Goal: Task Accomplishment & Management: Use online tool/utility

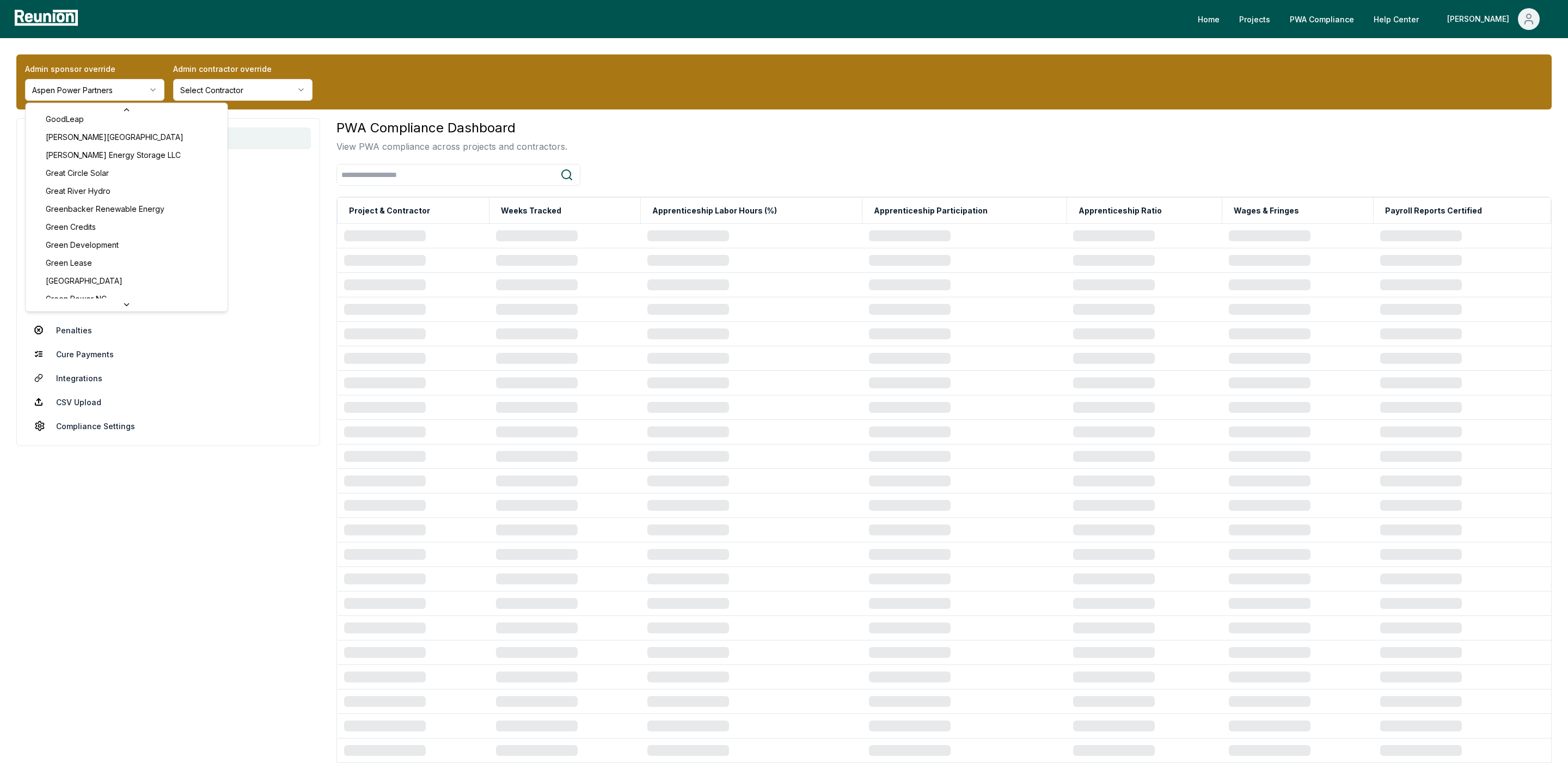
scroll to position [1958, 0]
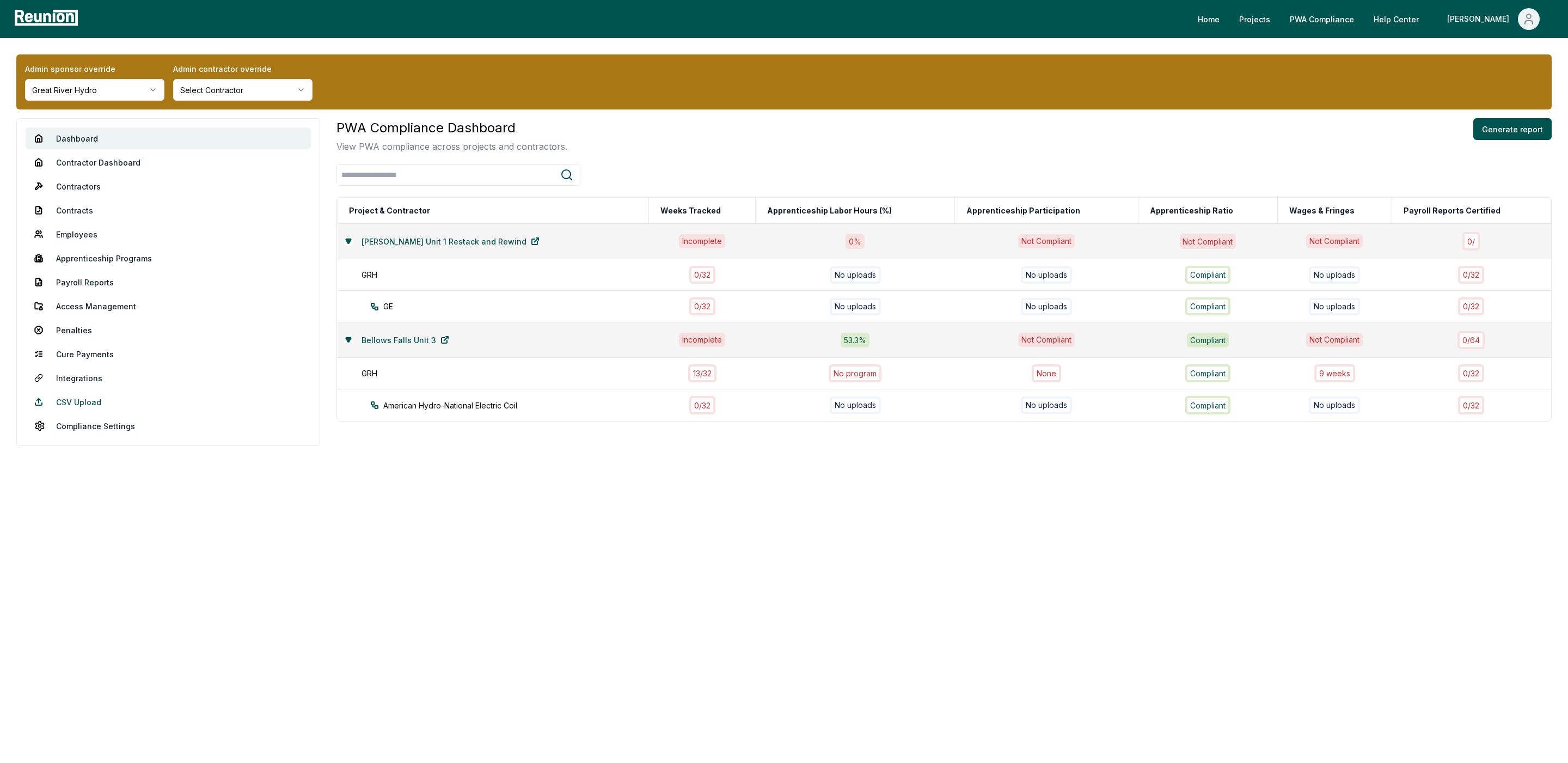
click at [81, 404] on link "CSV Upload" at bounding box center [168, 402] width 285 height 21
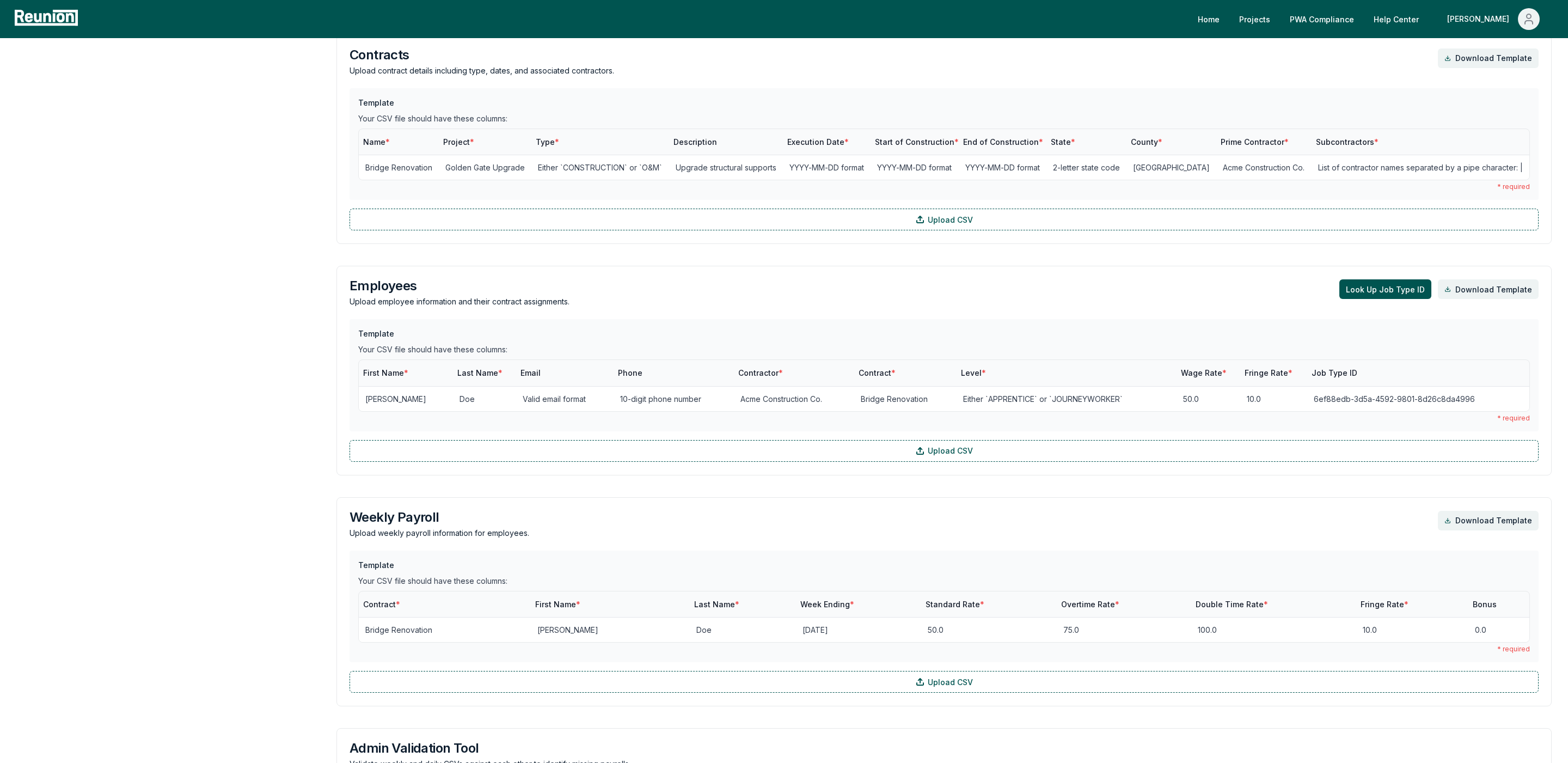
scroll to position [992, 0]
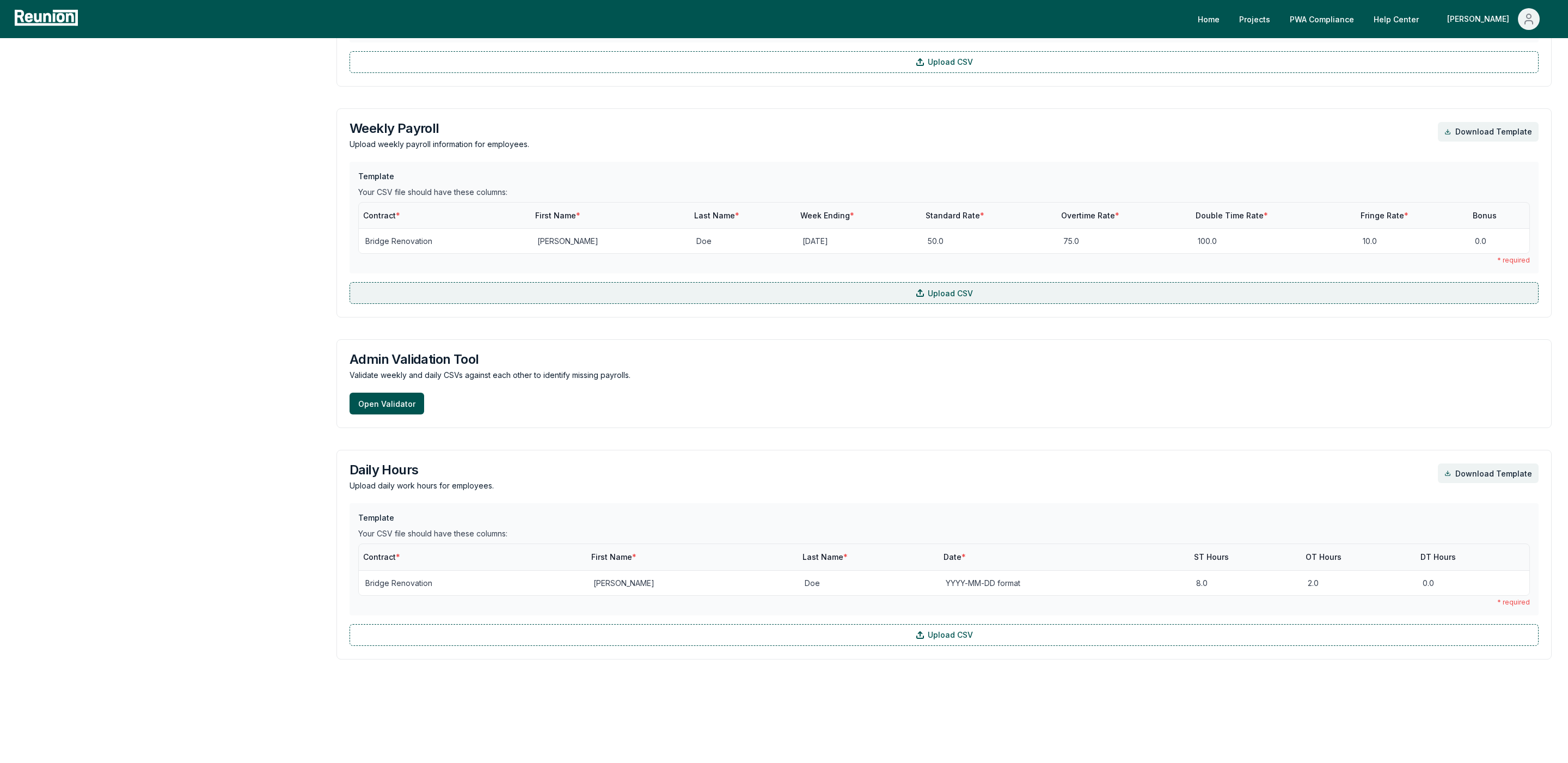
click at [628, 295] on label "Upload CSV" at bounding box center [943, 293] width 1189 height 21
click at [0, 0] on input "Upload CSV" at bounding box center [0, 0] width 0 height 0
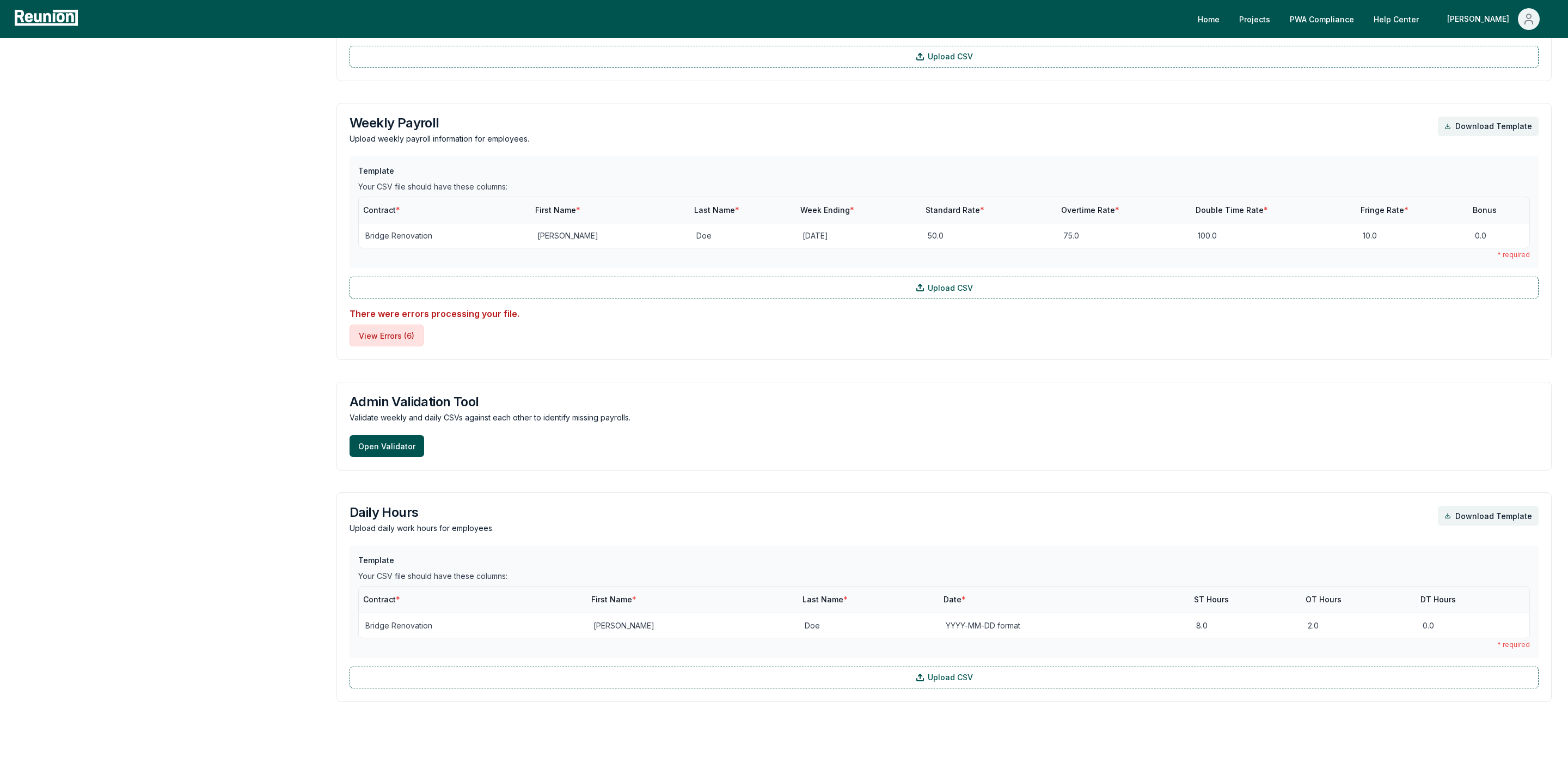
click at [365, 336] on button "View Errors ( 6 )" at bounding box center [386, 335] width 74 height 21
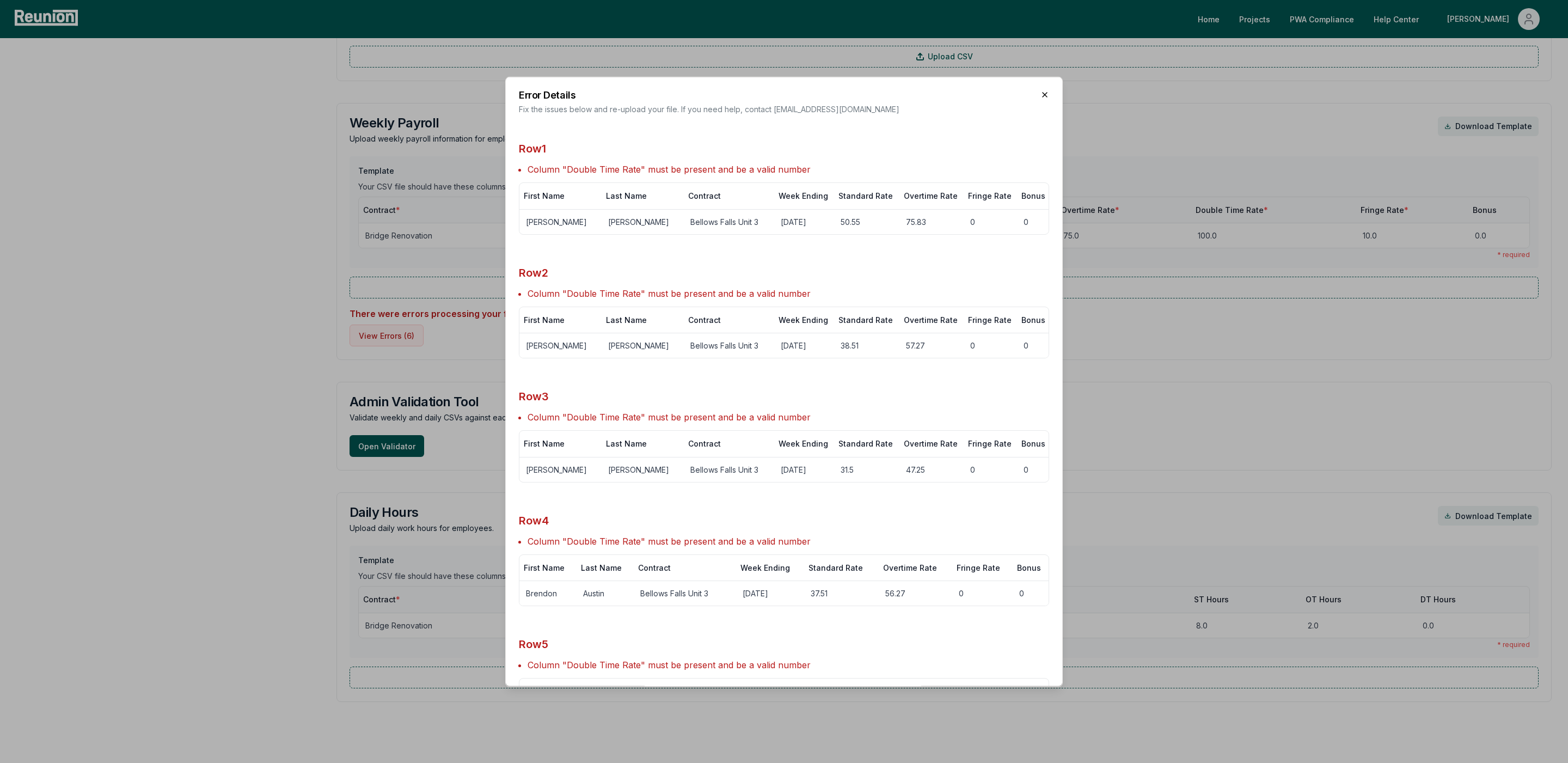
click at [1046, 95] on icon "button" at bounding box center [1045, 94] width 9 height 9
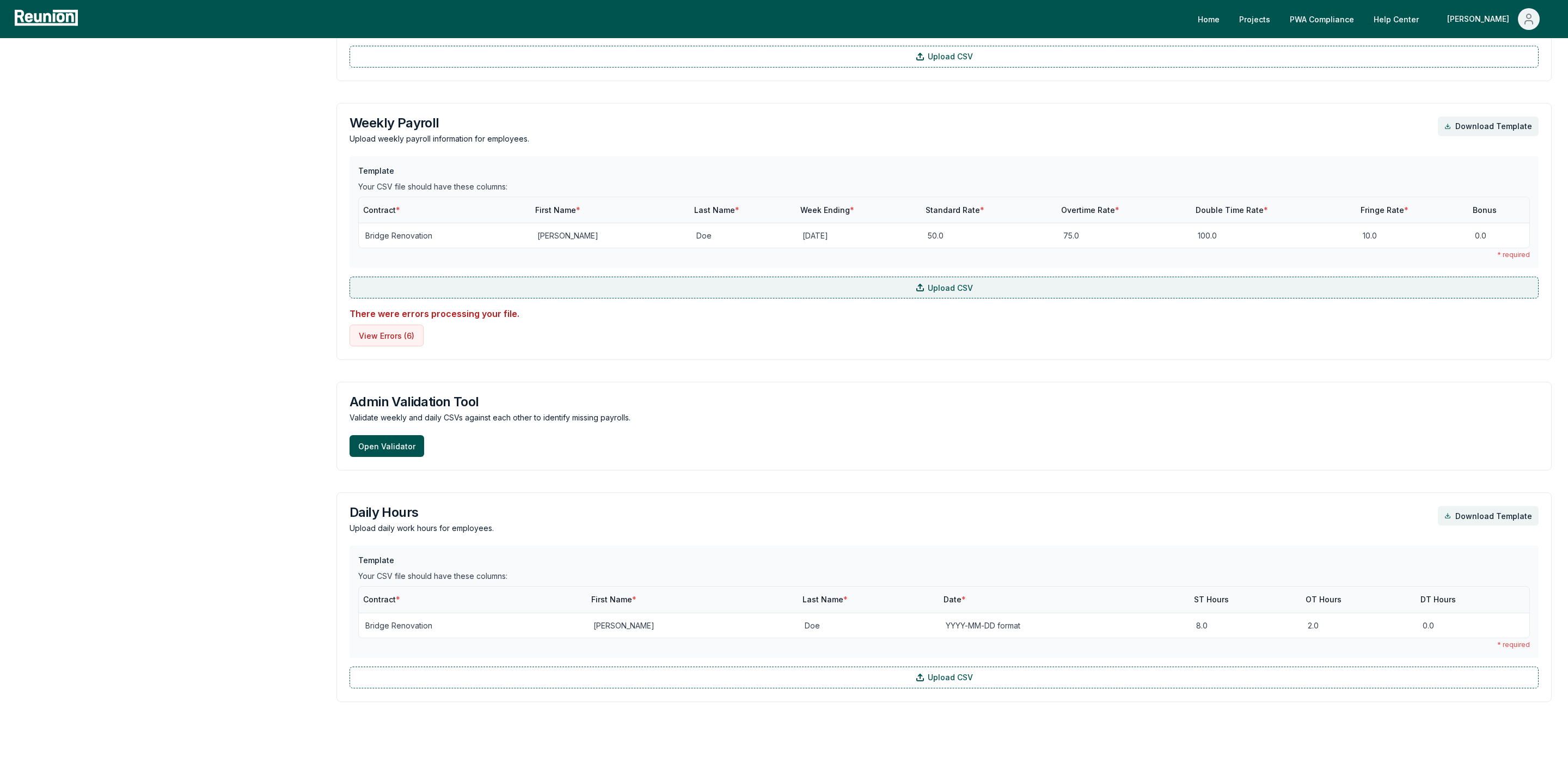
click at [483, 293] on label "Upload CSV" at bounding box center [943, 287] width 1189 height 21
click at [0, 0] on input "Upload CSV" at bounding box center [0, 0] width 0 height 0
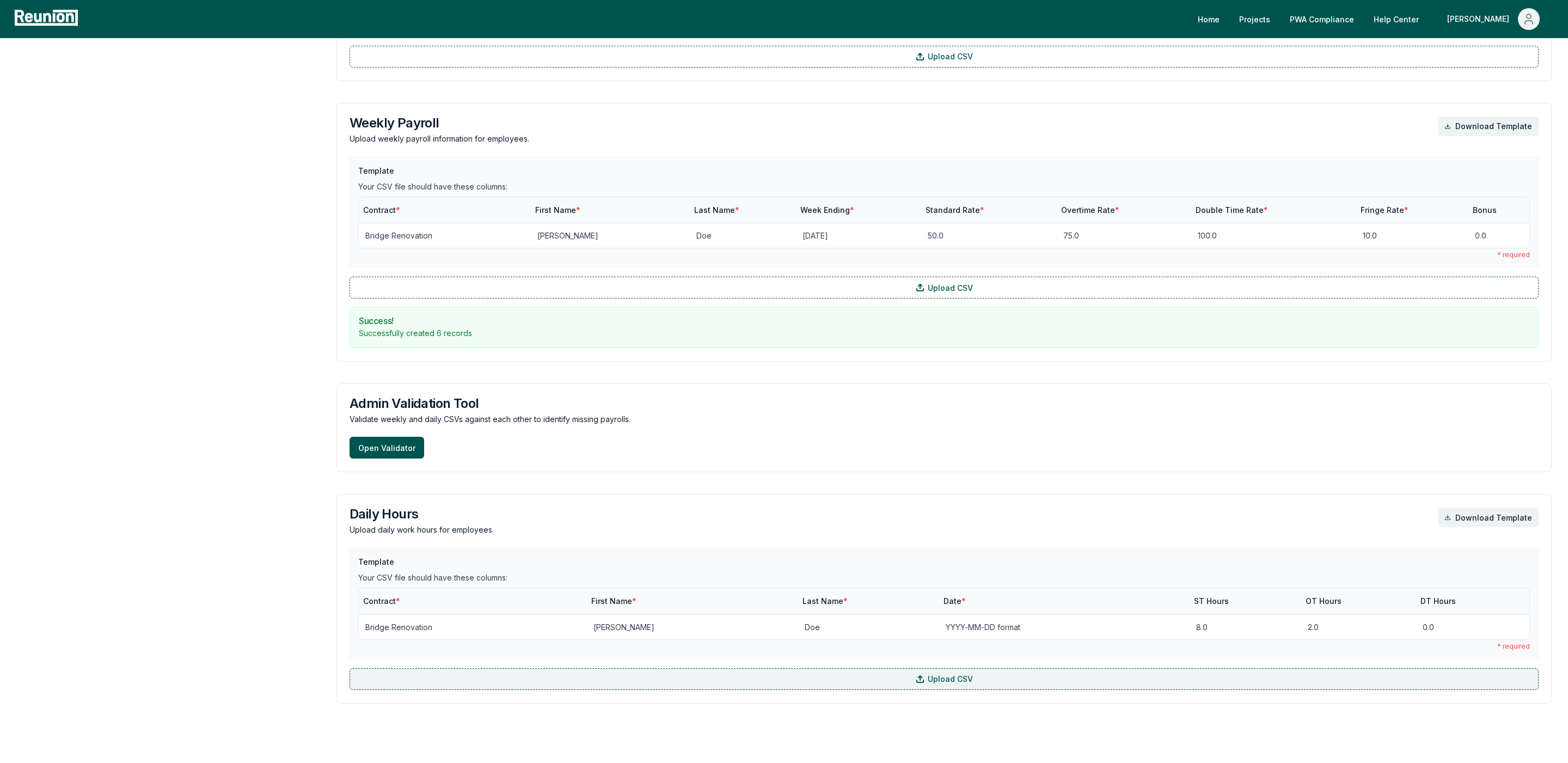
click at [588, 679] on label "Upload CSV" at bounding box center [943, 679] width 1189 height 21
click at [0, 0] on input "Upload CSV" at bounding box center [0, 0] width 0 height 0
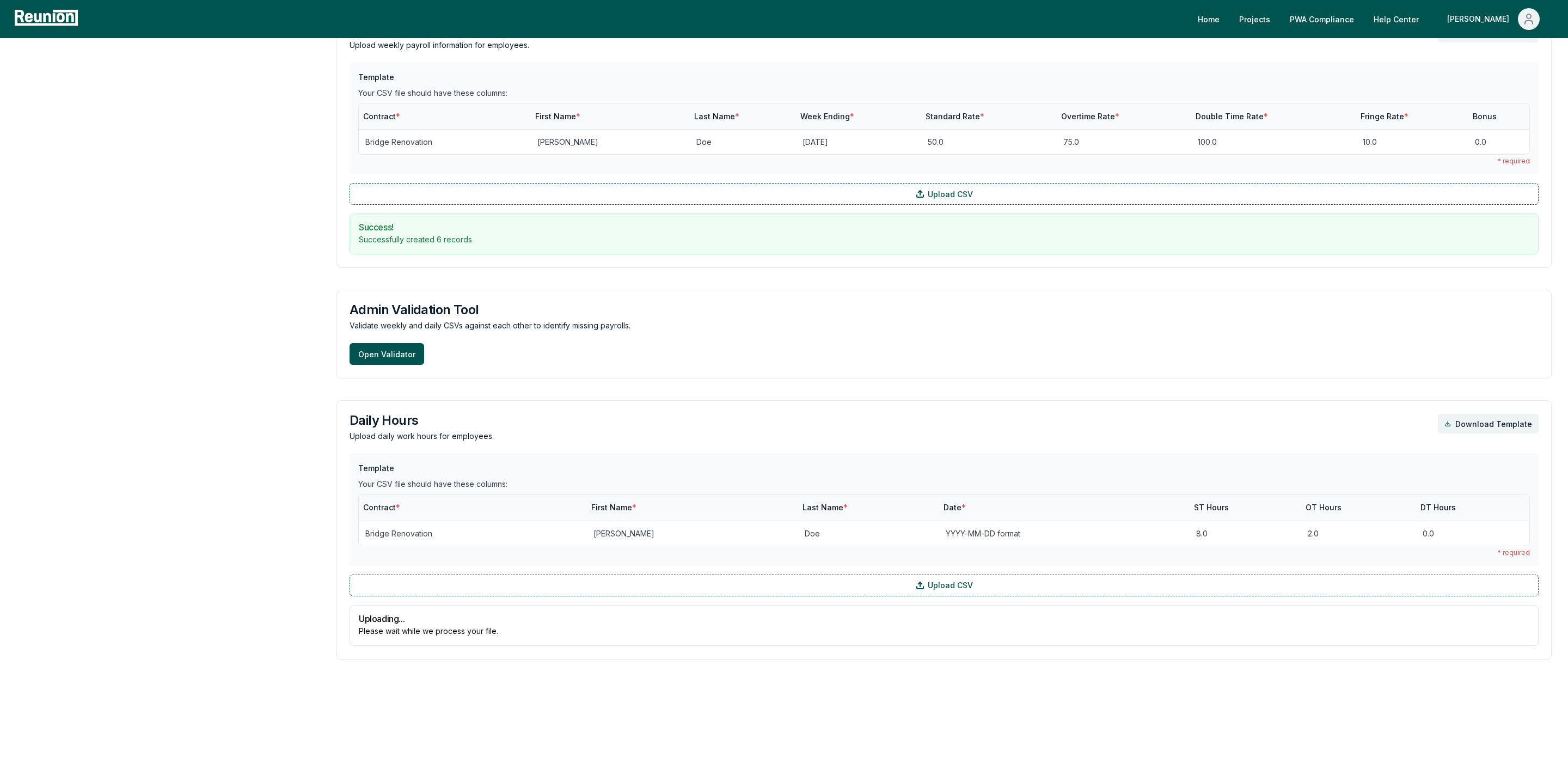
scroll to position [1090, 0]
click at [416, 639] on button "View Errors ( 5 )" at bounding box center [385, 635] width 73 height 21
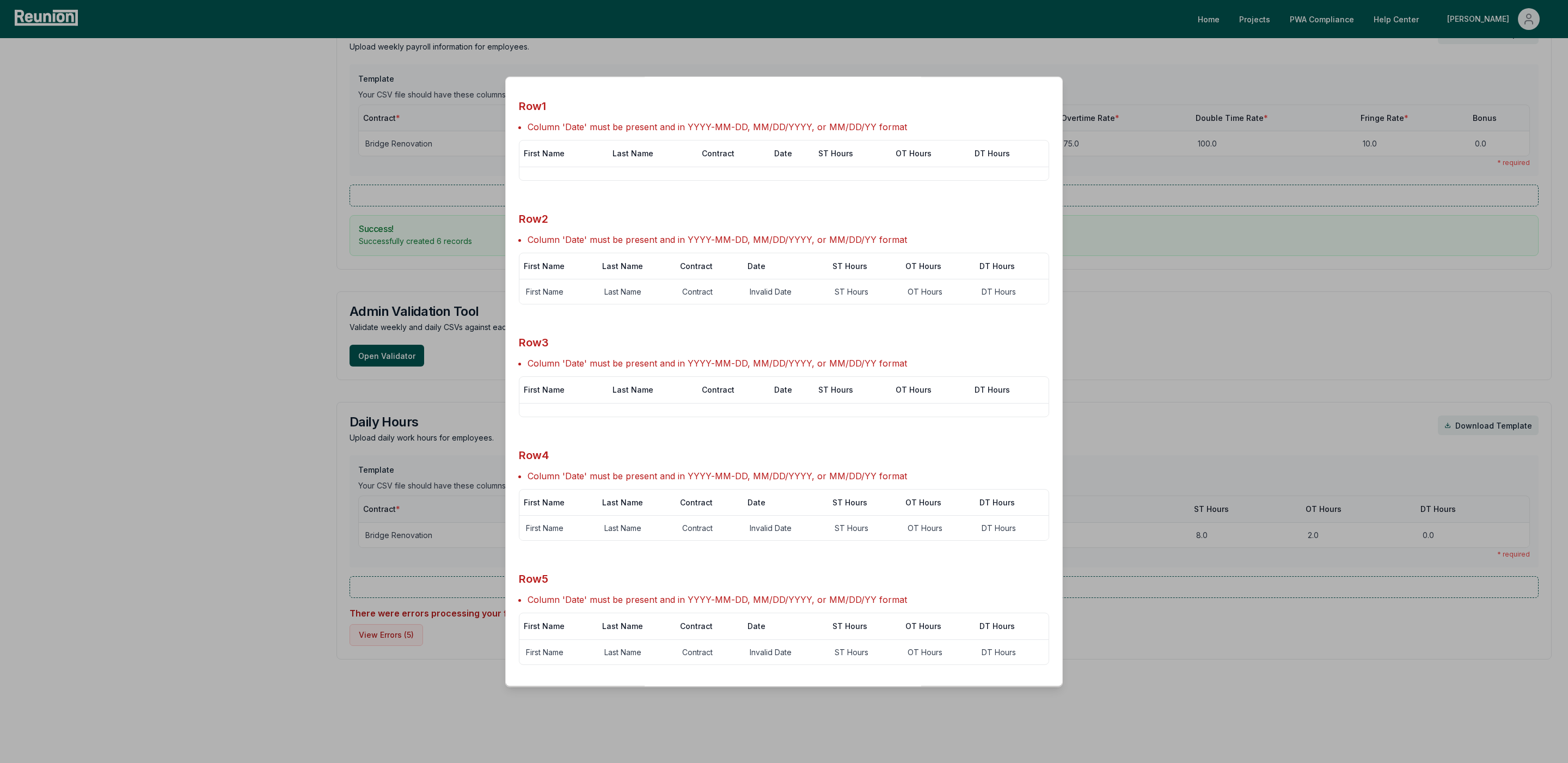
scroll to position [0, 0]
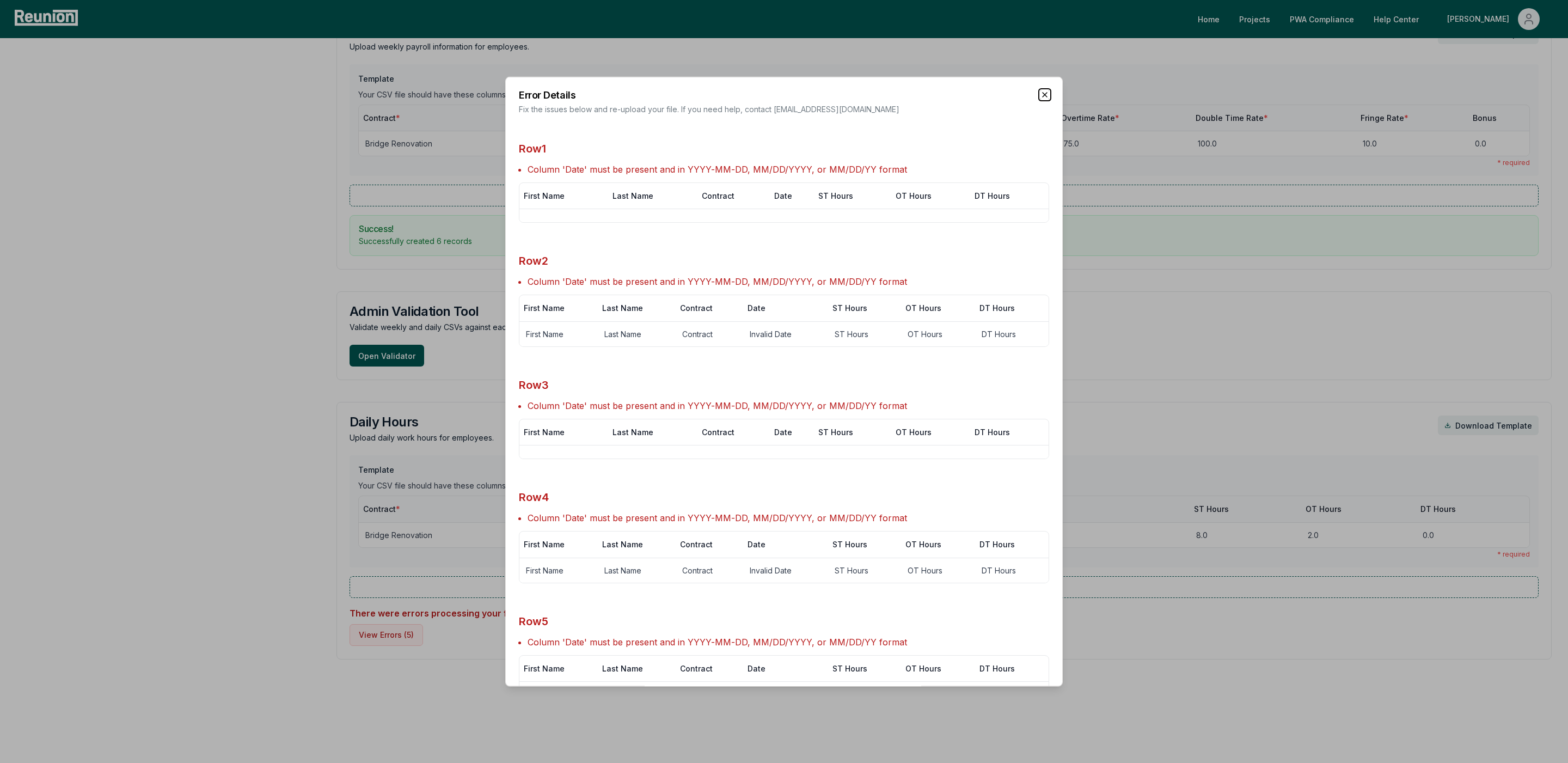
click at [1045, 95] on icon "button" at bounding box center [1045, 94] width 9 height 9
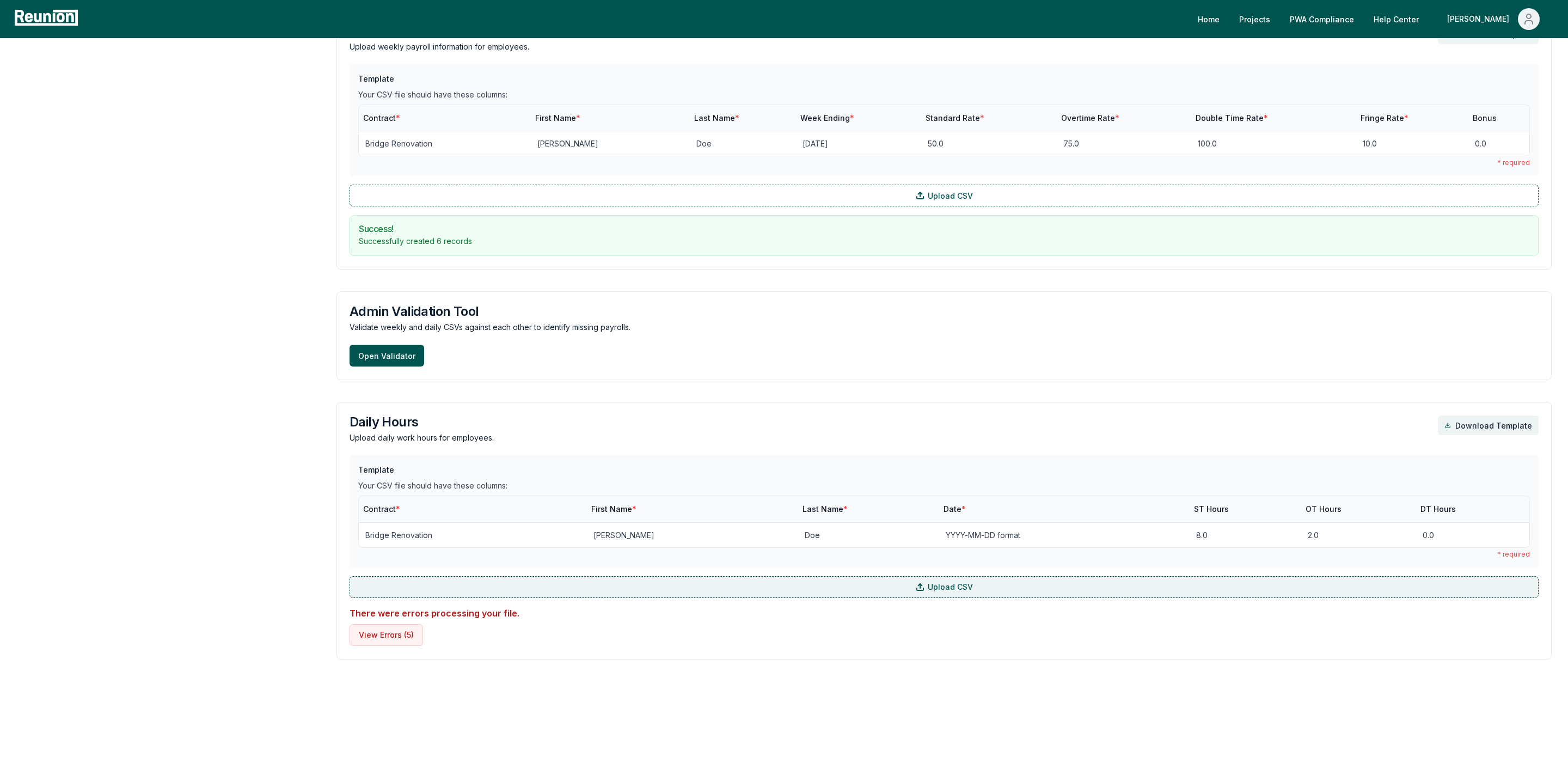
click at [477, 586] on label "Upload CSV" at bounding box center [943, 587] width 1189 height 21
click at [0, 0] on input "Upload CSV" at bounding box center [0, 0] width 0 height 0
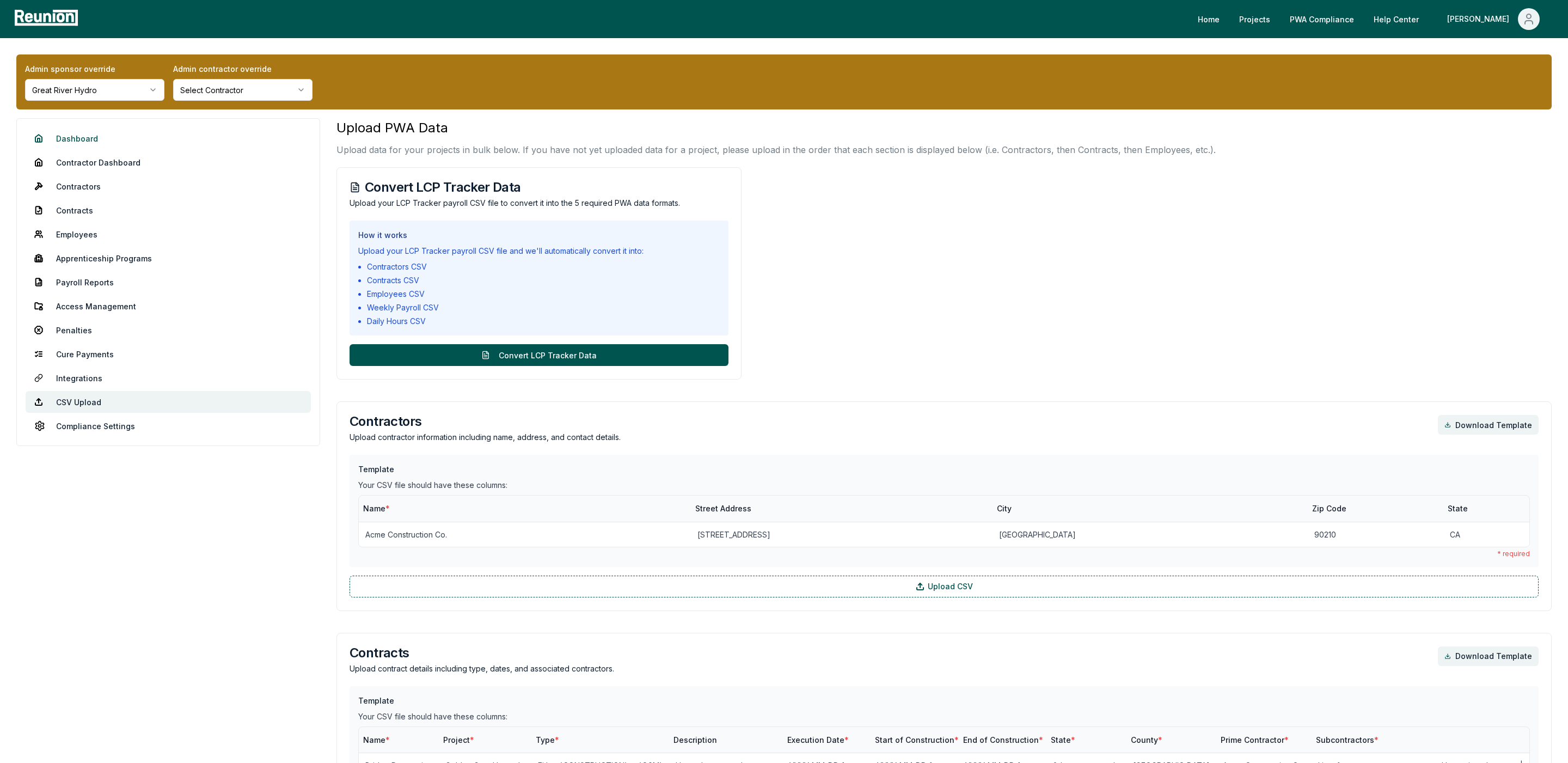
click at [89, 136] on link "Dashboard" at bounding box center [168, 138] width 285 height 21
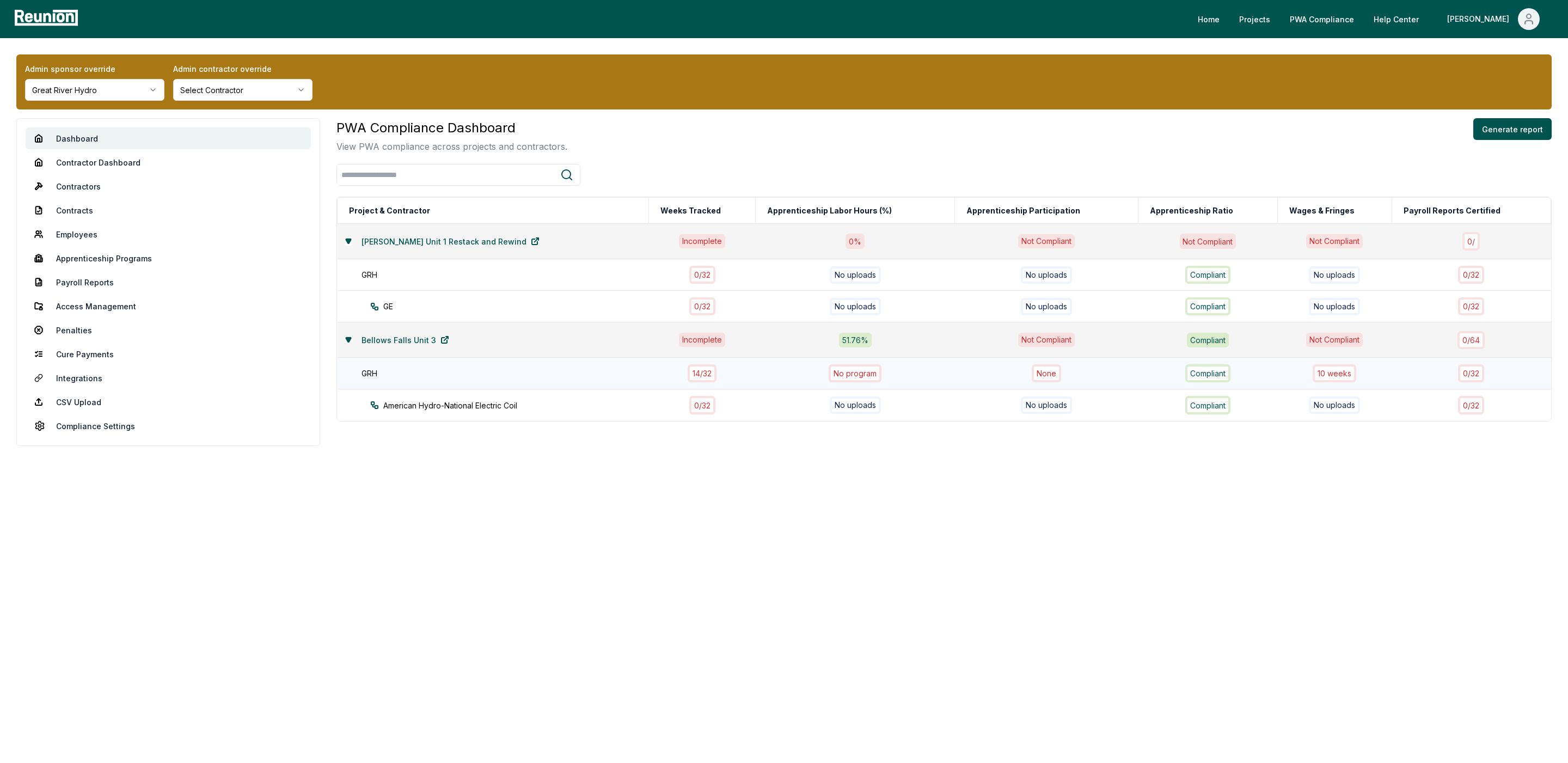
click at [1321, 373] on div "10 week s" at bounding box center [1334, 373] width 44 height 18
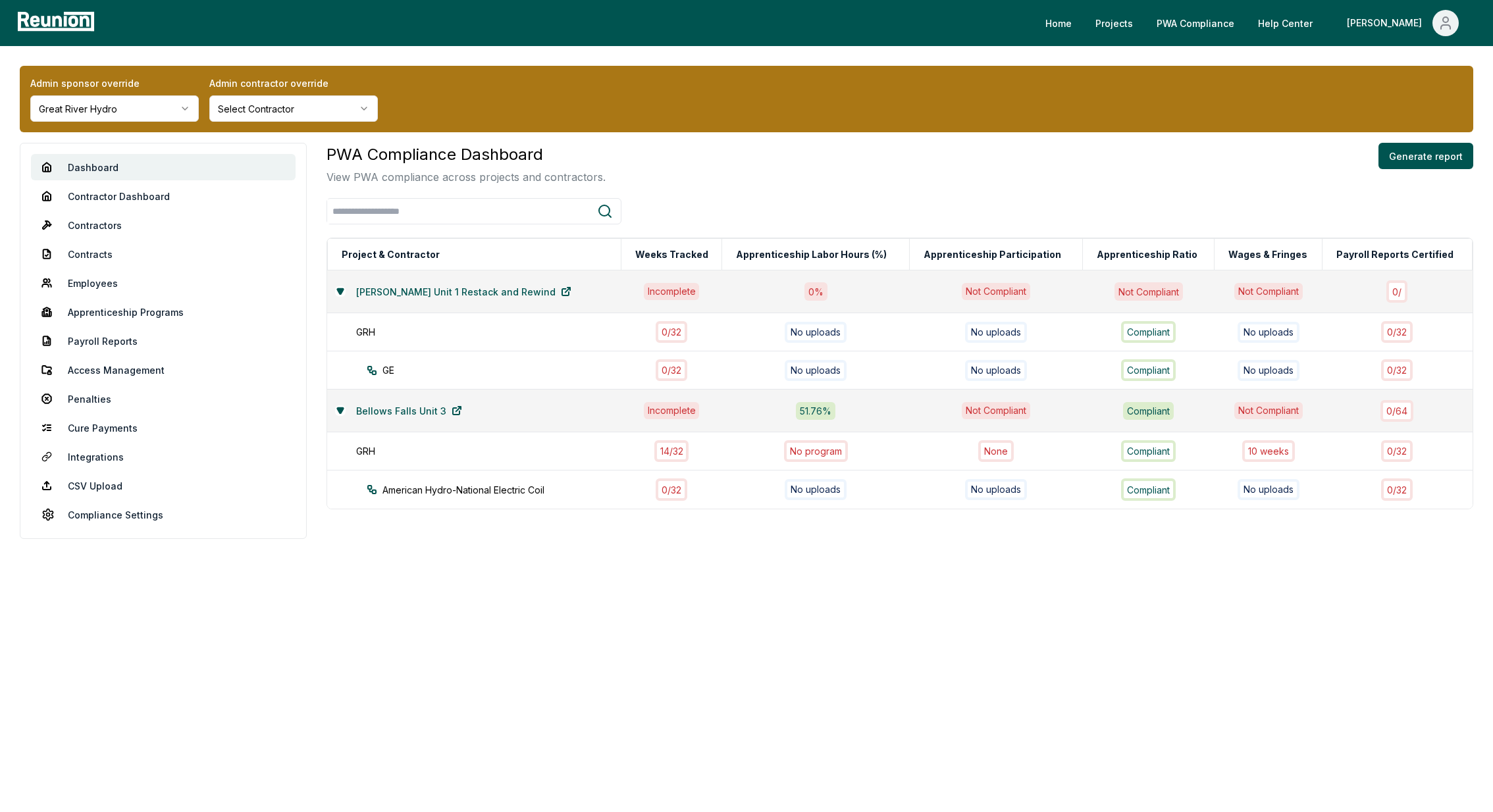
click at [146, 110] on html "Please visit us on your desktop We're working on making our marketplace mobile-…" at bounding box center [746, 406] width 1493 height 812
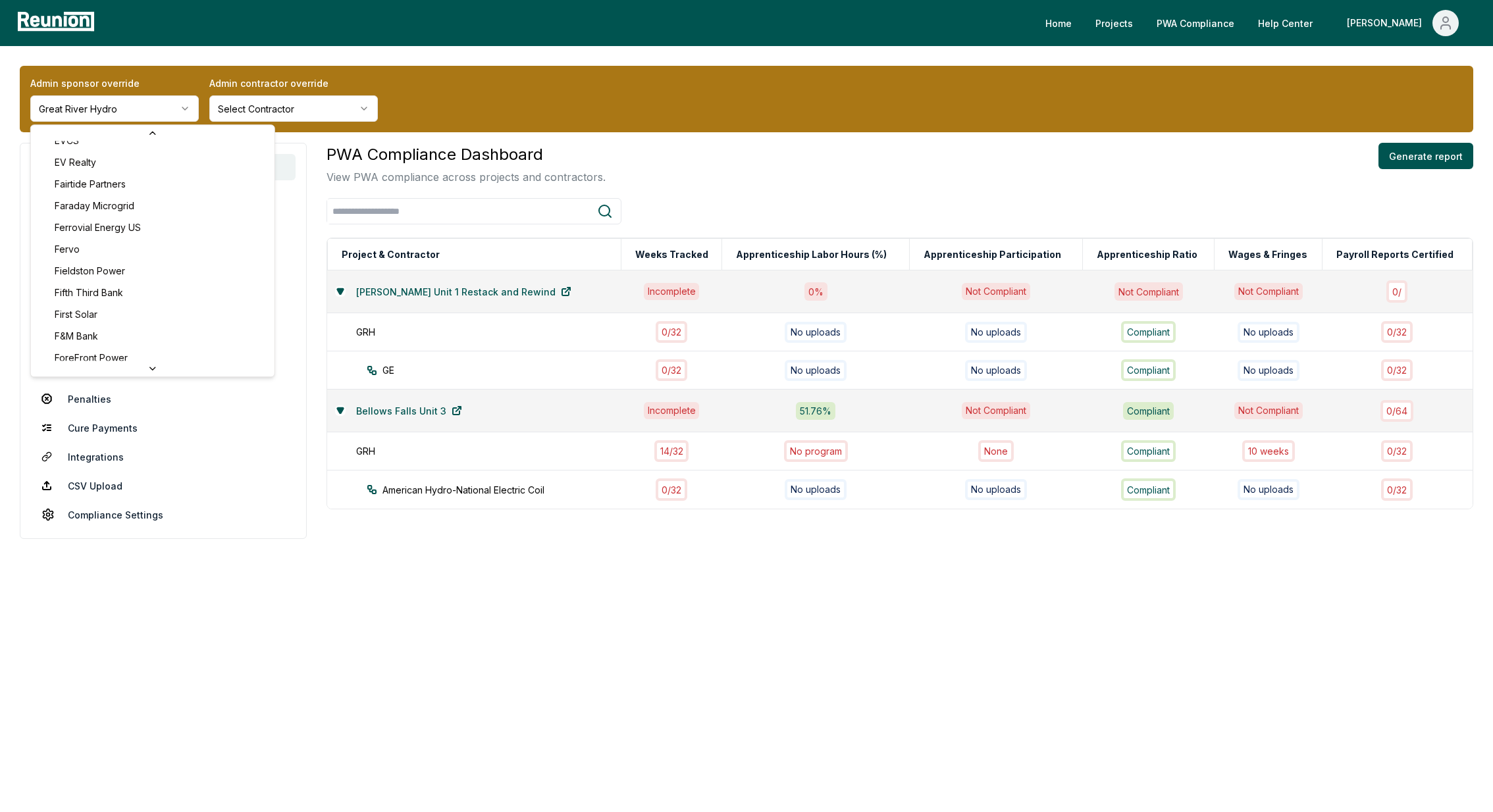
scroll to position [1981, 0]
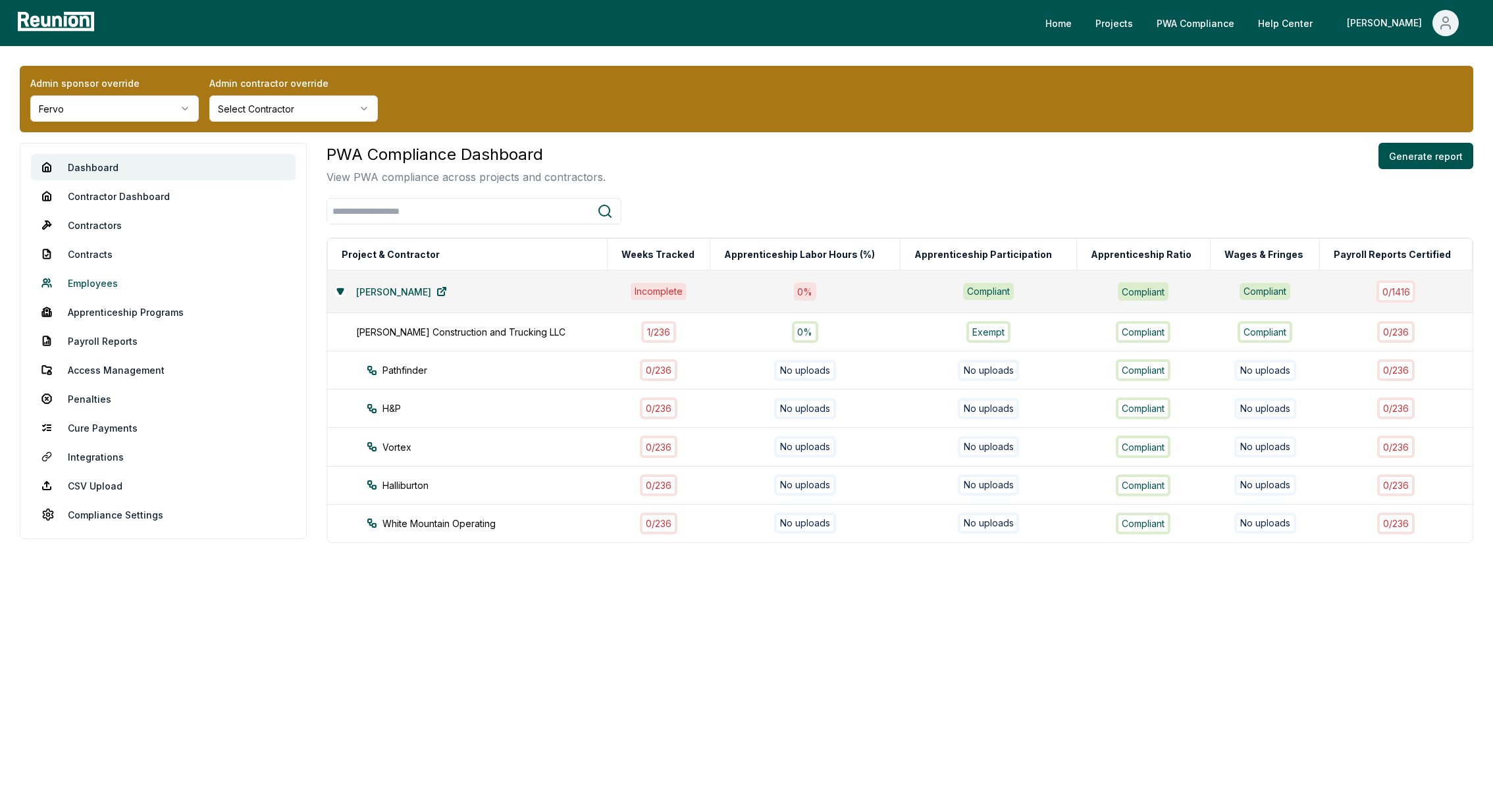
click at [127, 283] on link "Employees" at bounding box center [163, 283] width 264 height 26
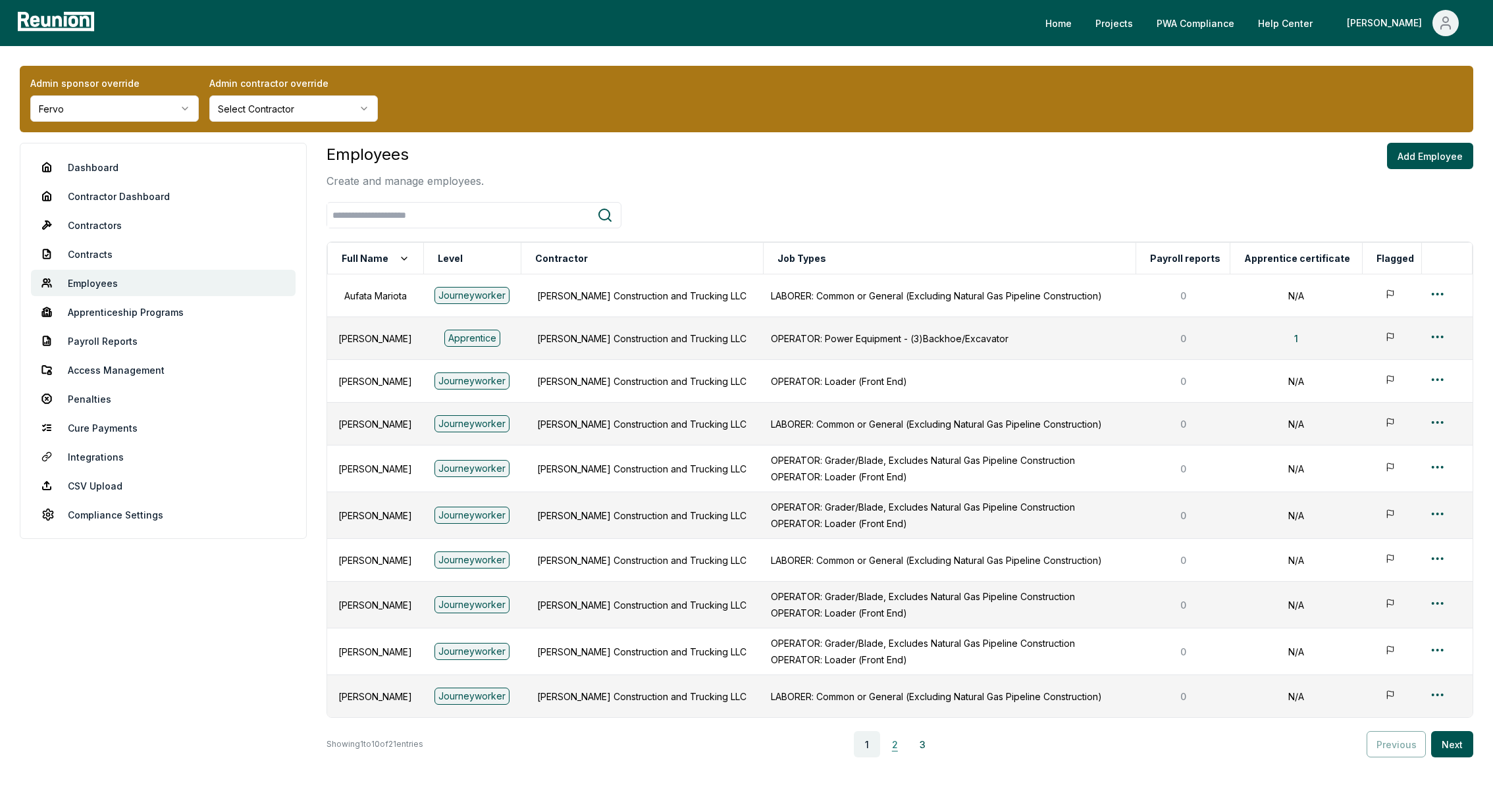
click at [905, 745] on button "2" at bounding box center [895, 744] width 26 height 26
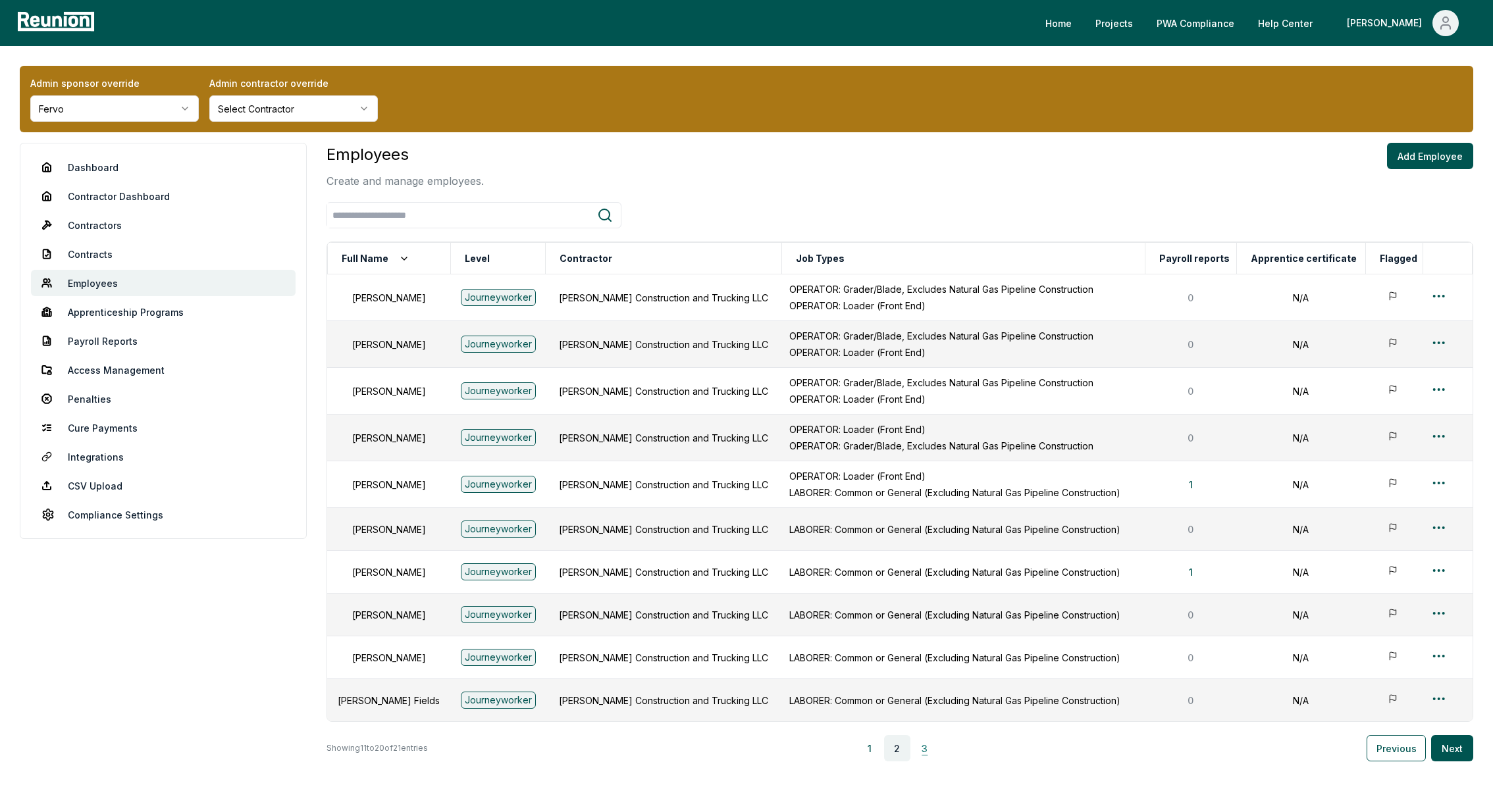
click at [934, 751] on button "3" at bounding box center [924, 748] width 26 height 26
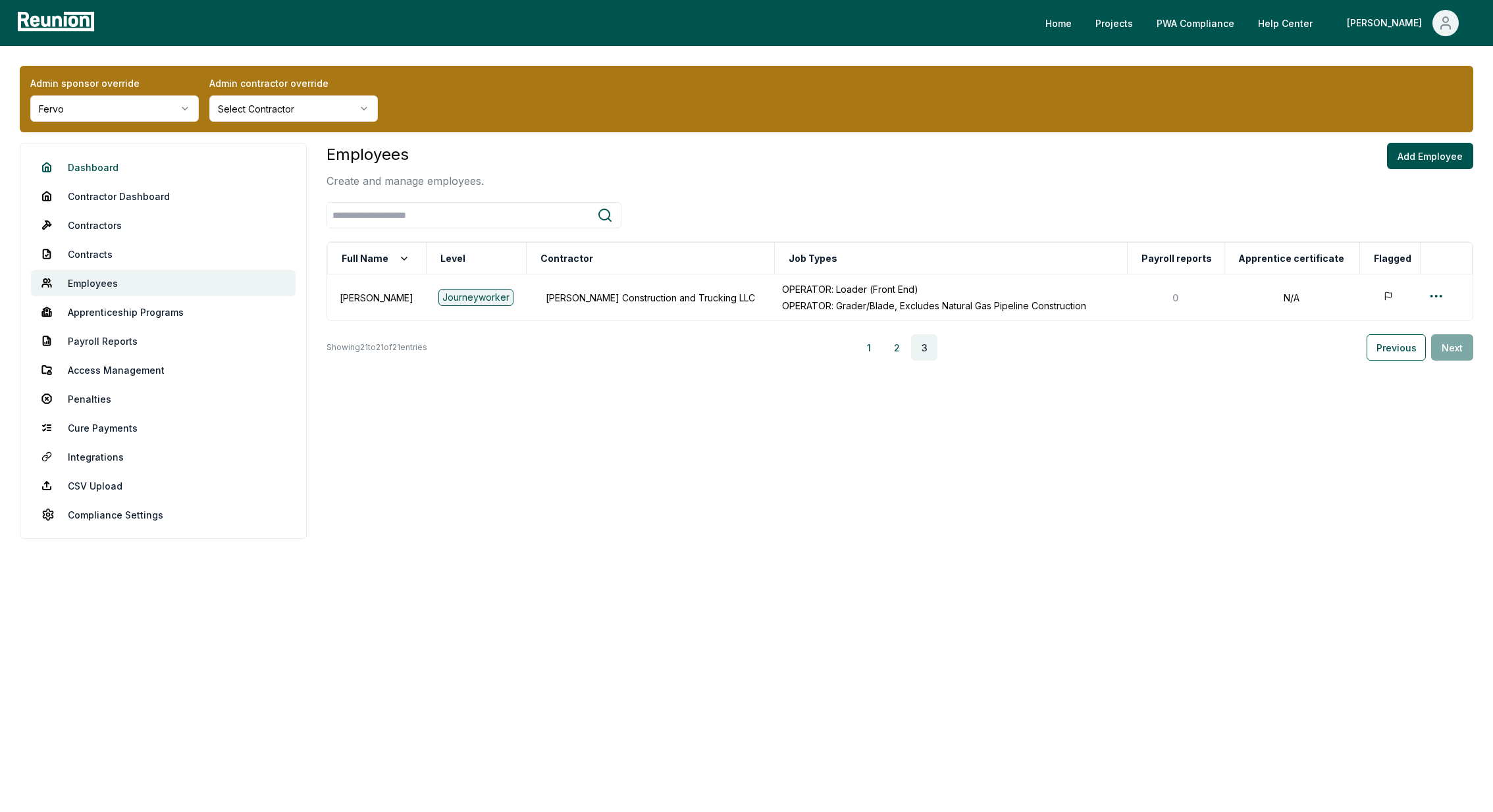
click at [104, 167] on link "Dashboard" at bounding box center [163, 167] width 264 height 26
